Goal: Task Accomplishment & Management: Manage account settings

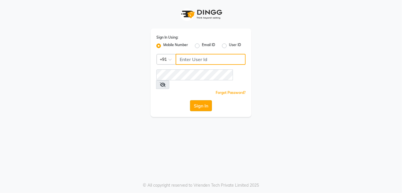
type input "9770614598"
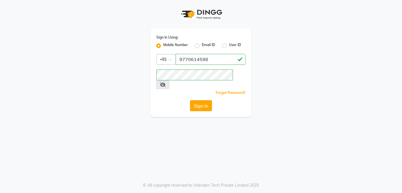
click at [200, 100] on button "Sign In" at bounding box center [201, 105] width 22 height 11
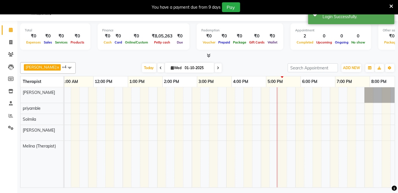
scroll to position [0, 117]
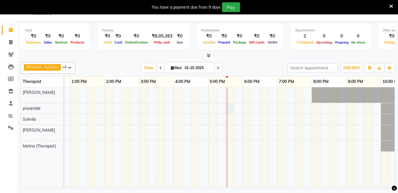
click at [227, 108] on div "coural, TK01, 09:00 AM-11:00 AM, The Healing Touch - 120 Mins coural, TK01, 09:…" at bounding box center [156, 137] width 518 height 100
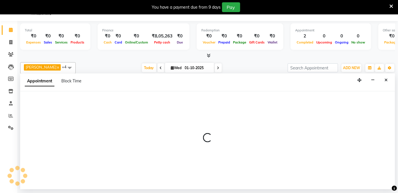
select select "66041"
select select "1050"
select select "tentative"
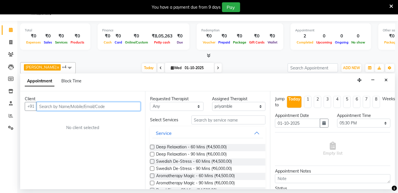
click at [118, 107] on input "text" at bounding box center [89, 106] width 104 height 9
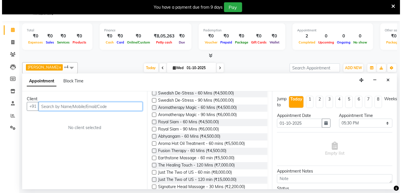
scroll to position [83, 0]
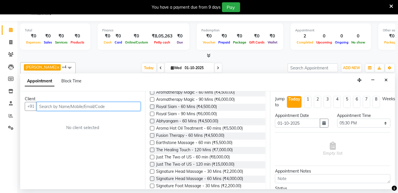
click at [55, 105] on input "text" at bounding box center [89, 106] width 104 height 9
type input "14385249552"
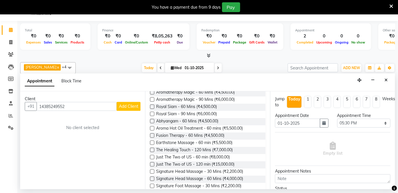
click at [129, 107] on span "Add Client" at bounding box center [128, 106] width 19 height 5
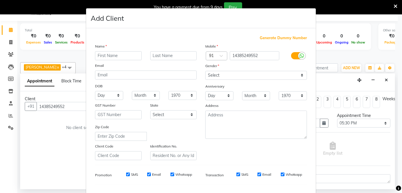
click at [115, 55] on input "text" at bounding box center [118, 55] width 47 height 9
click at [103, 55] on input "text" at bounding box center [118, 55] width 47 height 9
type input "[PERSON_NAME]"
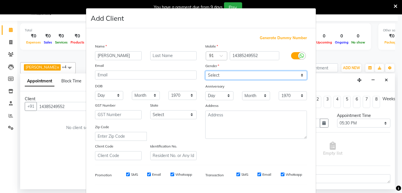
click at [222, 76] on select "Select [DEMOGRAPHIC_DATA] [DEMOGRAPHIC_DATA] Other Prefer Not To Say" at bounding box center [256, 75] width 102 height 9
select select "[DEMOGRAPHIC_DATA]"
click at [205, 71] on select "Select [DEMOGRAPHIC_DATA] [DEMOGRAPHIC_DATA] Other Prefer Not To Say" at bounding box center [256, 75] width 102 height 9
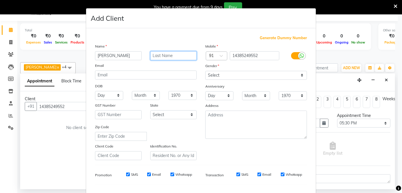
click at [172, 56] on input "text" at bounding box center [173, 55] width 47 height 9
type input "e"
type input "Eva"
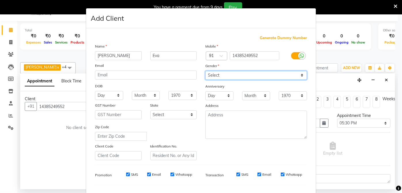
click at [246, 77] on select "Select [DEMOGRAPHIC_DATA] [DEMOGRAPHIC_DATA] Other Prefer Not To Say" at bounding box center [256, 75] width 102 height 9
select select "[DEMOGRAPHIC_DATA]"
click at [205, 71] on select "Select [DEMOGRAPHIC_DATA] [DEMOGRAPHIC_DATA] Other Prefer Not To Say" at bounding box center [256, 75] width 102 height 9
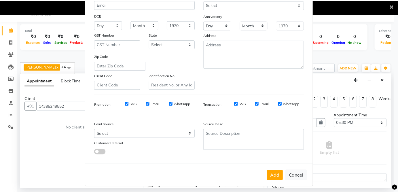
scroll to position [72, 0]
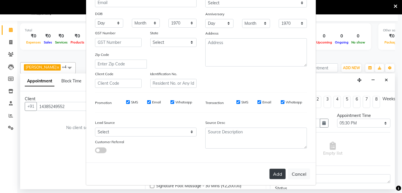
click at [279, 174] on button "Add" at bounding box center [277, 174] width 16 height 10
select select
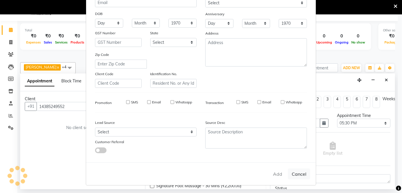
select select
checkbox input "false"
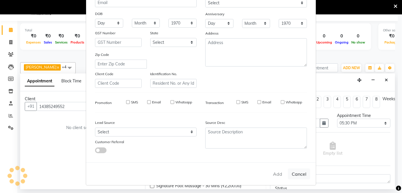
checkbox input "false"
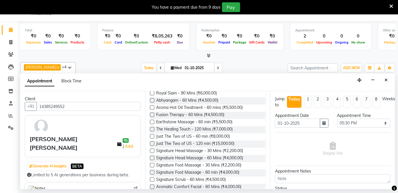
scroll to position [104, 0]
click at [204, 163] on span "Signature Foot Massage - 30 Mins (₹2,200.00)" at bounding box center [198, 165] width 85 height 7
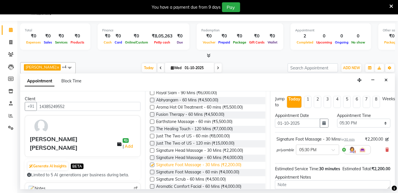
checkbox input "false"
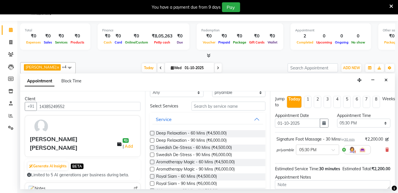
scroll to position [0, 0]
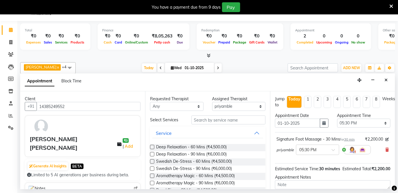
click at [396, 181] on div "Total ₹0 Expenses ₹0 Sales ₹0 Services ₹0 Products Finance ₹0 Cash ₹0 Card ₹0 O…" at bounding box center [207, 105] width 380 height 168
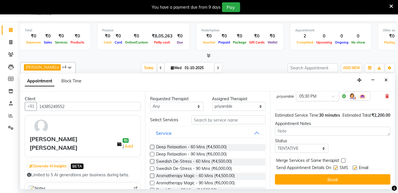
scroll to position [59, 0]
click at [243, 108] on select "Select [PERSON_NAME] (Therapist) [PERSON_NAME] priyamble [PERSON_NAME]" at bounding box center [239, 106] width 54 height 9
select select "89541"
click at [212, 102] on select "Select [PERSON_NAME] (Therapist) [PERSON_NAME] priyamble [PERSON_NAME]" at bounding box center [239, 106] width 54 height 9
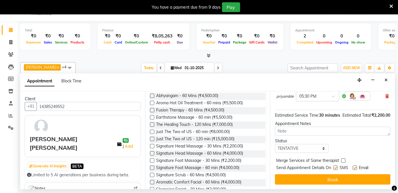
scroll to position [115, 0]
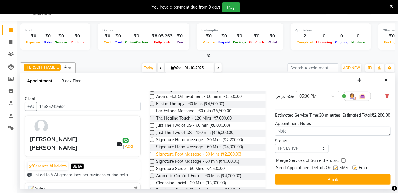
click at [216, 152] on span "Signature Foot Massage - 30 Mins (₹2,200.00)" at bounding box center [198, 154] width 85 height 7
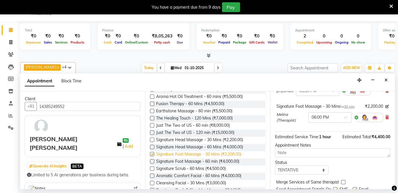
checkbox input "false"
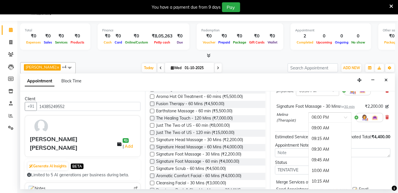
scroll to position [383, 0]
click at [339, 117] on div at bounding box center [329, 117] width 43 height 6
click at [321, 157] on div "05:30 PM" at bounding box center [329, 159] width 43 height 11
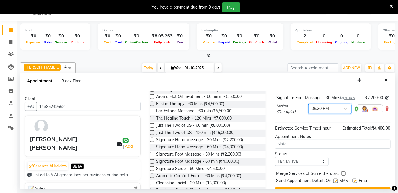
scroll to position [86, 0]
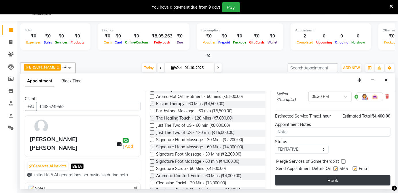
click at [352, 180] on button "Book" at bounding box center [332, 180] width 115 height 10
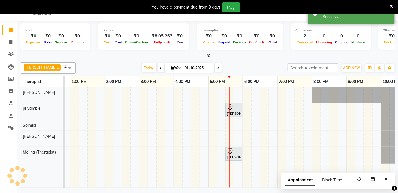
scroll to position [0, 0]
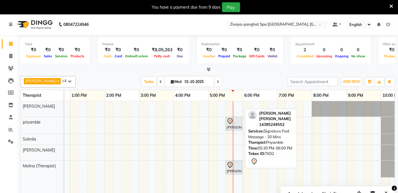
click at [236, 123] on div at bounding box center [233, 121] width 15 height 7
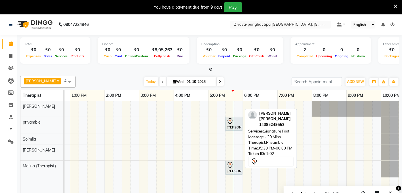
select select "7"
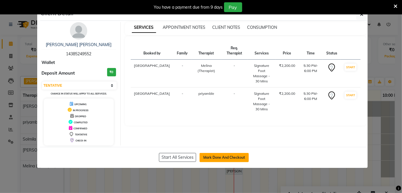
click at [225, 155] on button "Mark Done And Checkout" at bounding box center [223, 157] width 49 height 9
select select "service"
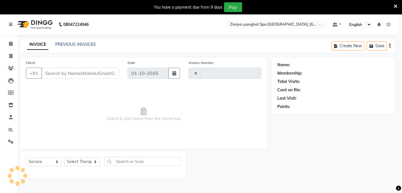
type input "0332"
select select "6945"
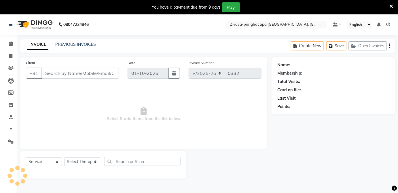
type input "14385249552"
select select "89541"
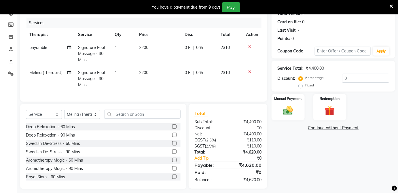
scroll to position [76, 0]
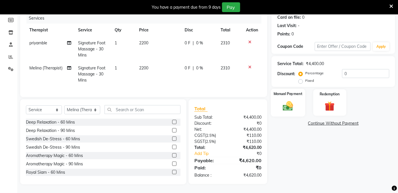
click at [286, 102] on img at bounding box center [287, 106] width 17 height 12
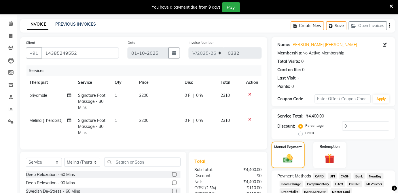
scroll to position [0, 0]
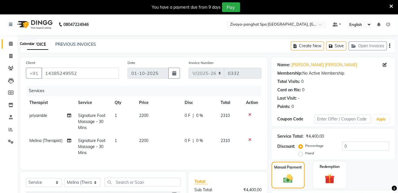
click at [13, 42] on span at bounding box center [11, 44] width 10 height 7
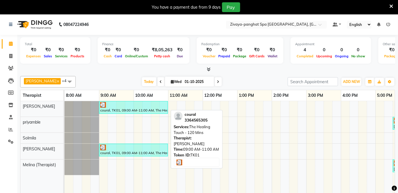
click at [146, 108] on div "coural, TK01, 09:00 AM-11:00 AM, The Healing Touch - 120 Mins" at bounding box center [134, 107] width 68 height 11
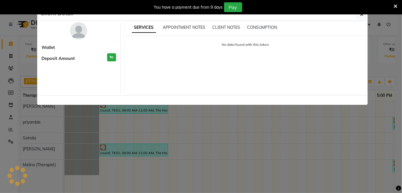
select select "3"
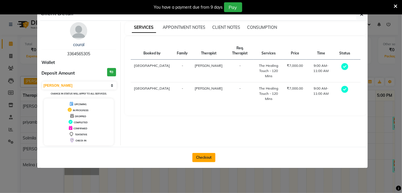
click at [208, 155] on button "Checkout" at bounding box center [203, 157] width 23 height 9
select select "6945"
select select "service"
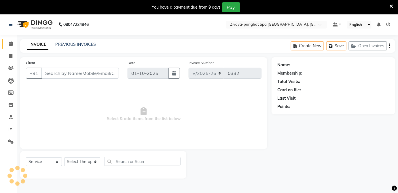
type input "3364565305"
select select "68574"
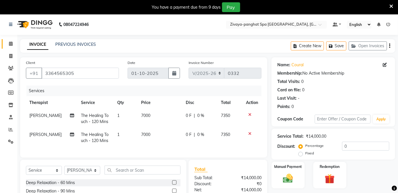
scroll to position [64, 0]
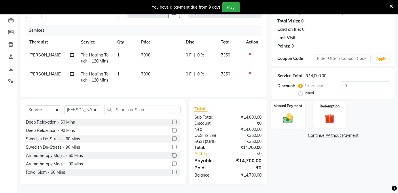
click at [286, 113] on img at bounding box center [287, 118] width 17 height 12
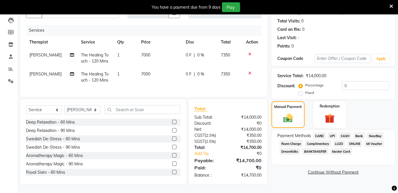
click at [291, 140] on span "Room Charge" at bounding box center [290, 143] width 23 height 7
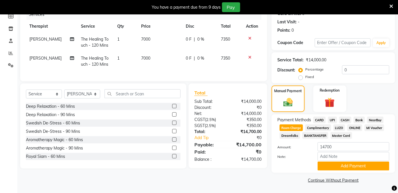
scroll to position [76, 0]
click at [350, 165] on button "Add Payment" at bounding box center [353, 166] width 72 height 9
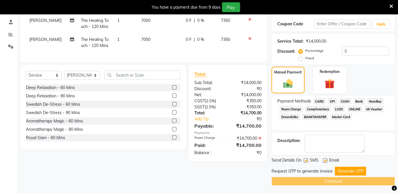
scroll to position [96, 0]
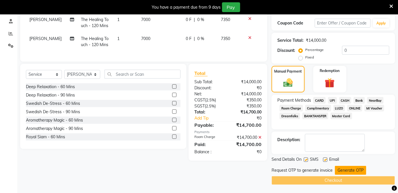
click at [349, 169] on button "Generate OTP" at bounding box center [350, 170] width 31 height 9
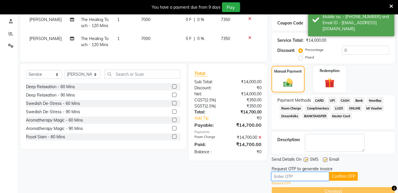
click at [315, 176] on input "text" at bounding box center [300, 176] width 58 height 9
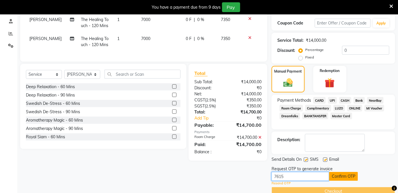
type input "7615"
click at [340, 174] on button "Confirm OTP" at bounding box center [343, 176] width 29 height 9
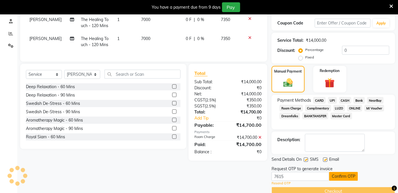
scroll to position [85, 0]
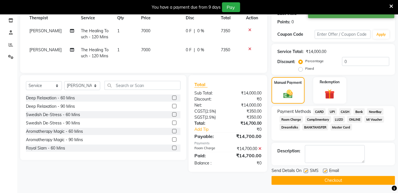
click at [340, 179] on button "Checkout" at bounding box center [332, 180] width 123 height 9
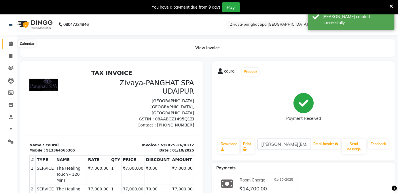
click at [10, 45] on icon at bounding box center [11, 43] width 4 height 4
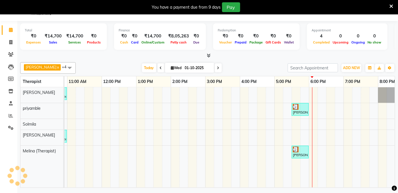
scroll to position [0, 187]
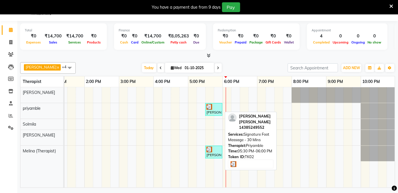
click at [217, 106] on div at bounding box center [213, 107] width 15 height 6
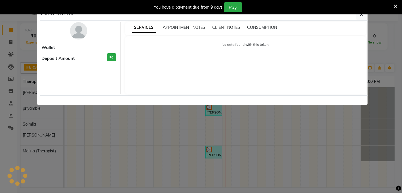
select select "3"
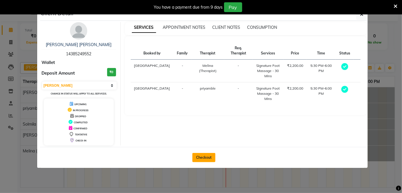
click at [200, 157] on button "Checkout" at bounding box center [203, 157] width 23 height 9
select select "6945"
select select "service"
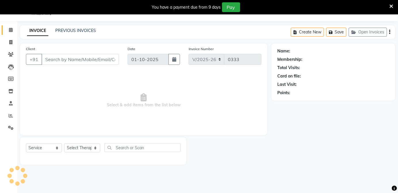
type input "14385249552"
select select "89541"
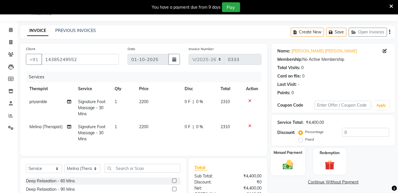
click at [273, 151] on label "Manual Payment" at bounding box center [287, 152] width 29 height 5
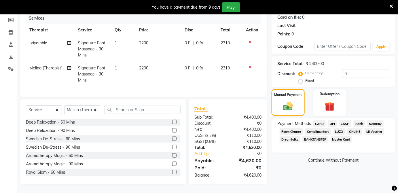
scroll to position [76, 0]
click at [312, 78] on label "Fixed" at bounding box center [309, 80] width 9 height 5
click at [304, 79] on input "Fixed" at bounding box center [302, 81] width 4 height 4
radio input "true"
click at [358, 69] on input "0" at bounding box center [365, 73] width 47 height 9
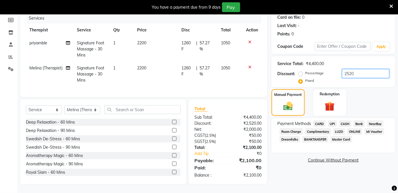
type input "2520"
click at [346, 120] on span "CASH" at bounding box center [345, 123] width 12 height 7
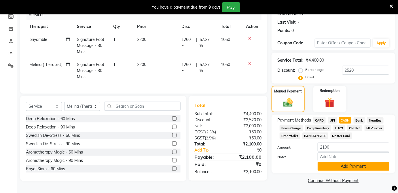
click at [347, 165] on button "Add Payment" at bounding box center [353, 166] width 72 height 9
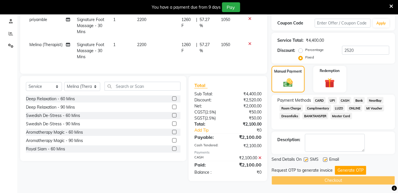
scroll to position [96, 0]
click at [353, 169] on button "Generate OTP" at bounding box center [350, 170] width 31 height 9
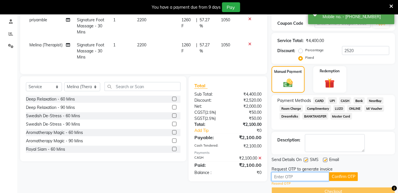
click at [310, 179] on input "text" at bounding box center [300, 176] width 58 height 9
type input "7615"
click at [340, 175] on button "Confirm OTP" at bounding box center [343, 176] width 29 height 9
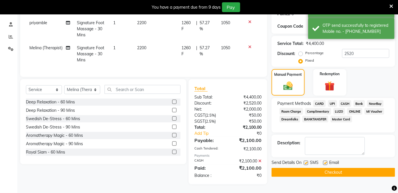
click at [338, 168] on button "Checkout" at bounding box center [332, 172] width 123 height 9
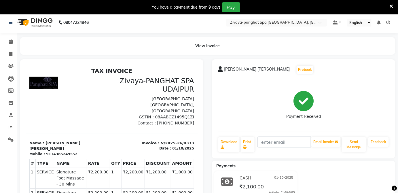
scroll to position [1, 0]
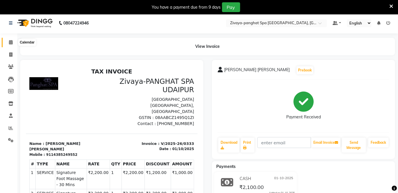
click at [9, 40] on icon at bounding box center [11, 42] width 4 height 4
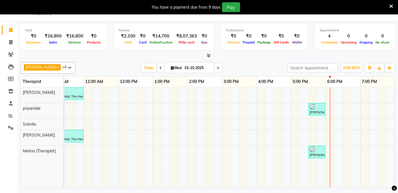
scroll to position [0, 92]
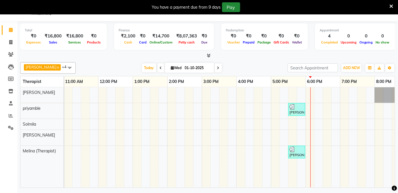
click at [231, 6] on button "Pay" at bounding box center [231, 7] width 18 height 10
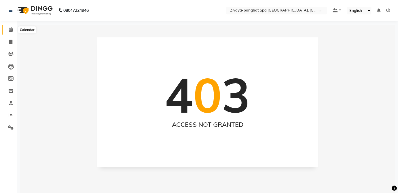
click at [11, 27] on span at bounding box center [11, 29] width 10 height 7
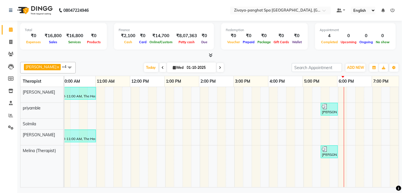
scroll to position [0, 72]
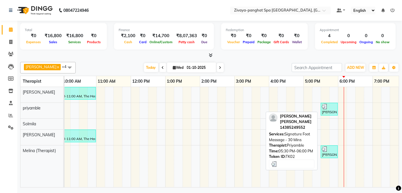
click at [329, 108] on div at bounding box center [329, 107] width 15 height 6
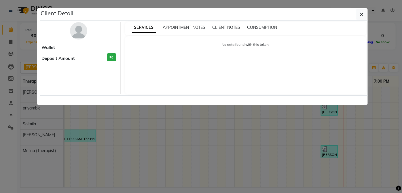
select select "3"
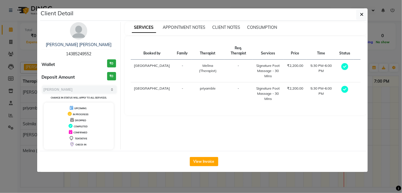
click at [372, 113] on ngb-modal-window "Client Detail [PERSON_NAME] [PERSON_NAME] 14385249552 Wallet ₹0 Deposit Amount …" at bounding box center [201, 96] width 402 height 193
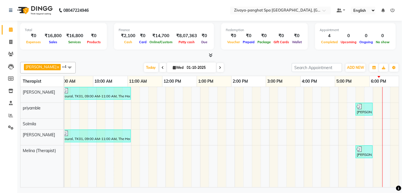
scroll to position [0, 33]
